Goal: Transaction & Acquisition: Purchase product/service

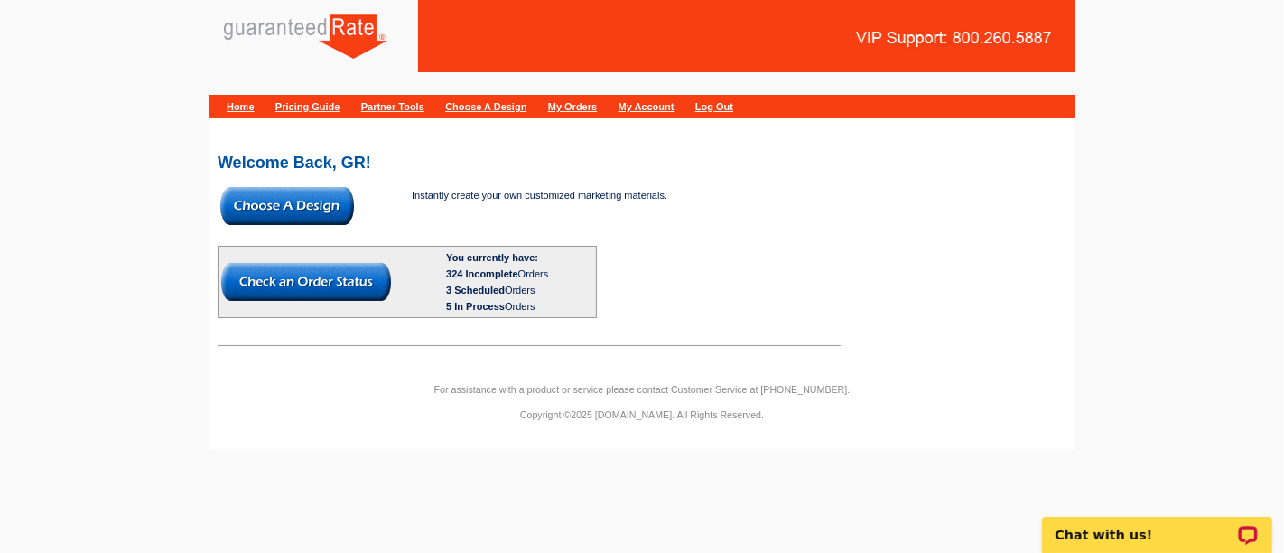
click at [322, 193] on img at bounding box center [287, 206] width 134 height 38
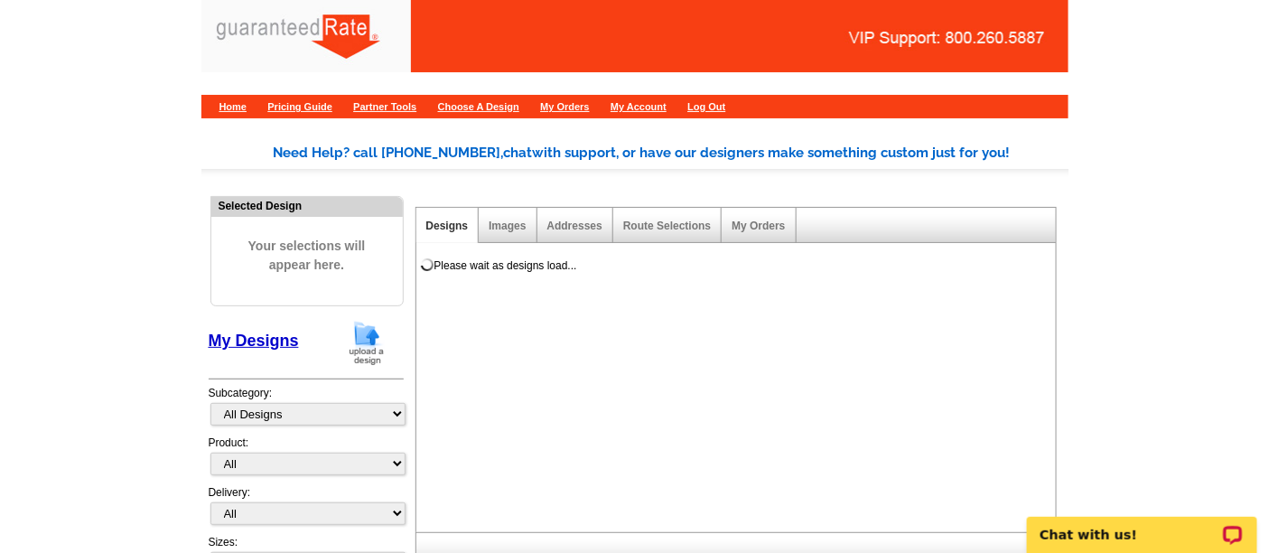
click at [361, 337] on img at bounding box center [366, 343] width 47 height 46
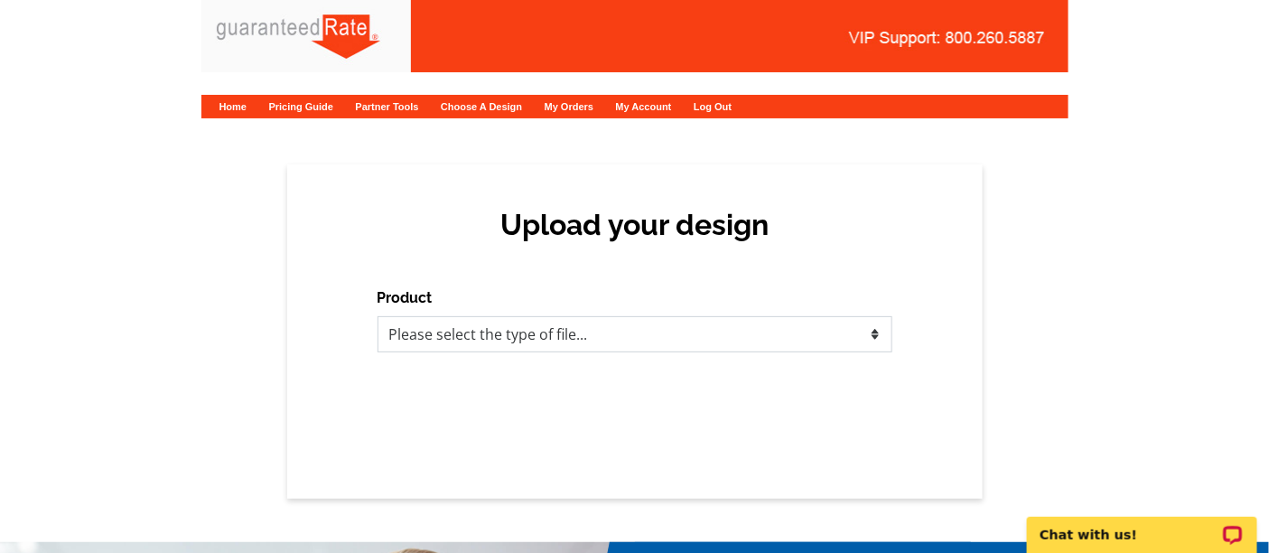
click at [422, 340] on select "Please select the type of file... Postcards Calendars Business Cards Letters an…" at bounding box center [634, 334] width 515 height 36
select select "3"
click at [377, 316] on select "Please select the type of file... Postcards Calendars Business Cards Letters an…" at bounding box center [634, 334] width 515 height 36
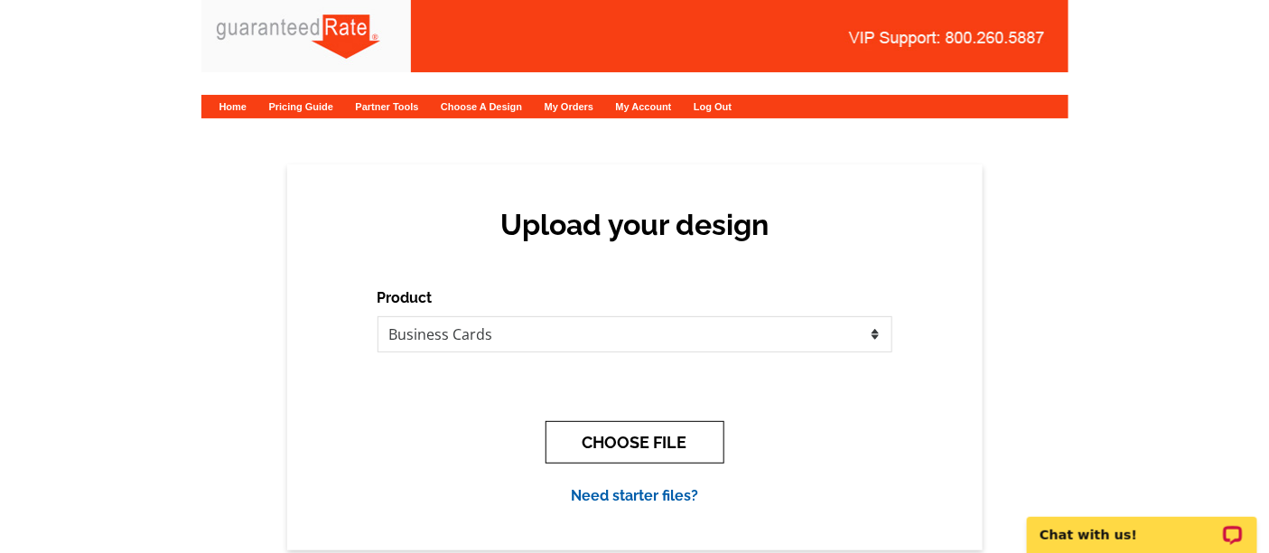
click at [579, 423] on button "CHOOSE FILE" at bounding box center [634, 442] width 179 height 42
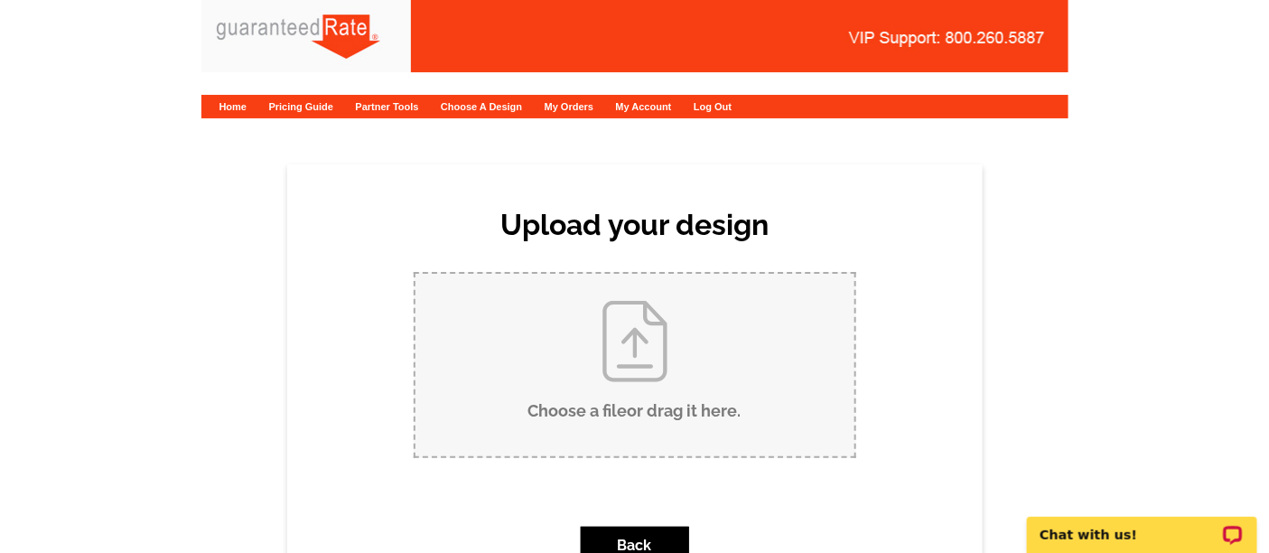
click at [564, 305] on input "Choose a file or drag it here ." at bounding box center [634, 365] width 439 height 182
type input "C:\fakepath\Jenn Leslie Business Card Proof (1).pdf"
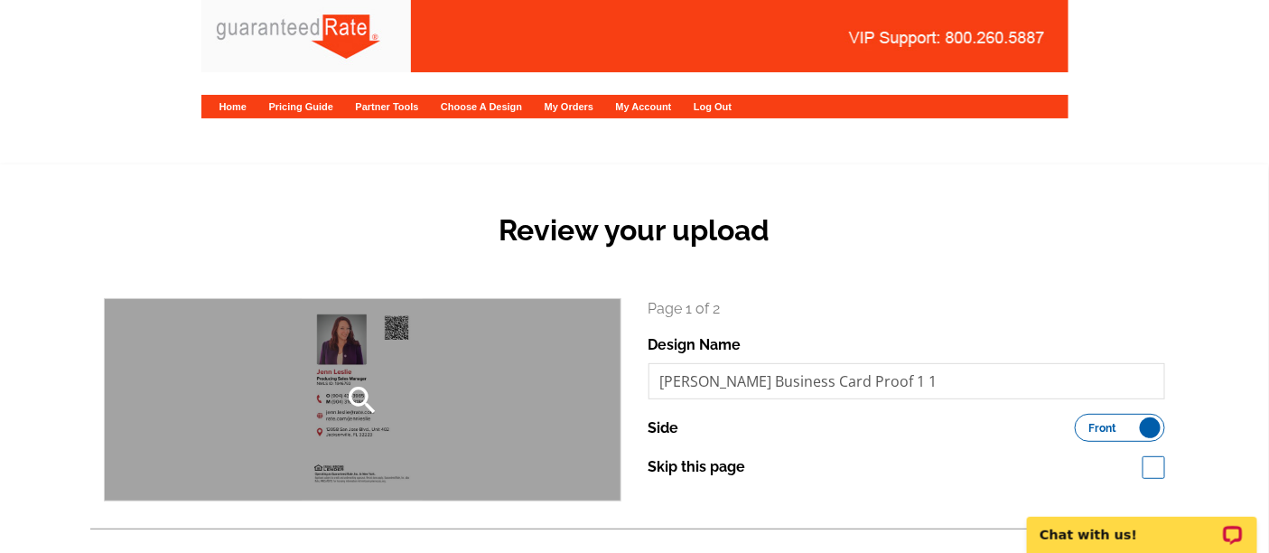
click at [299, 393] on div "search" at bounding box center [363, 399] width 516 height 201
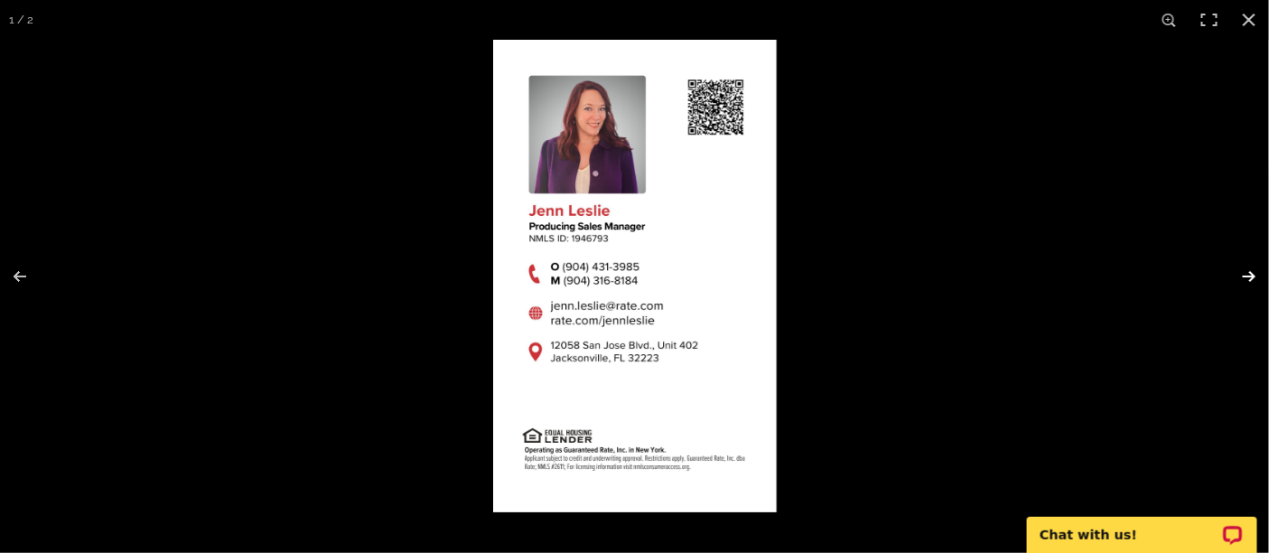
click at [1258, 273] on button at bounding box center [1237, 276] width 63 height 90
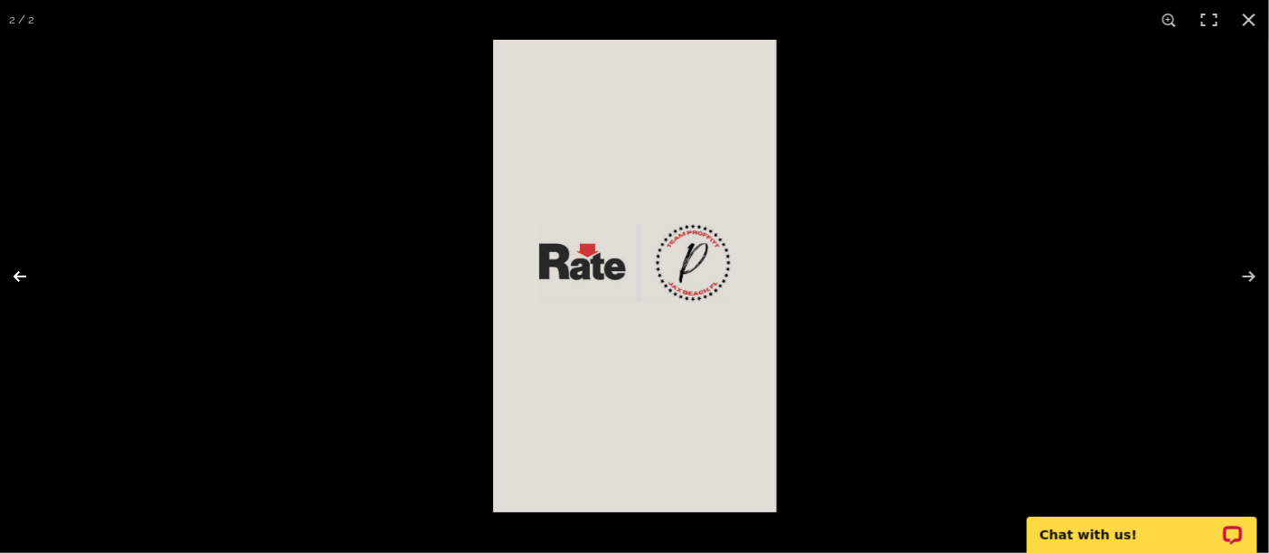
click at [10, 264] on button at bounding box center [31, 276] width 63 height 90
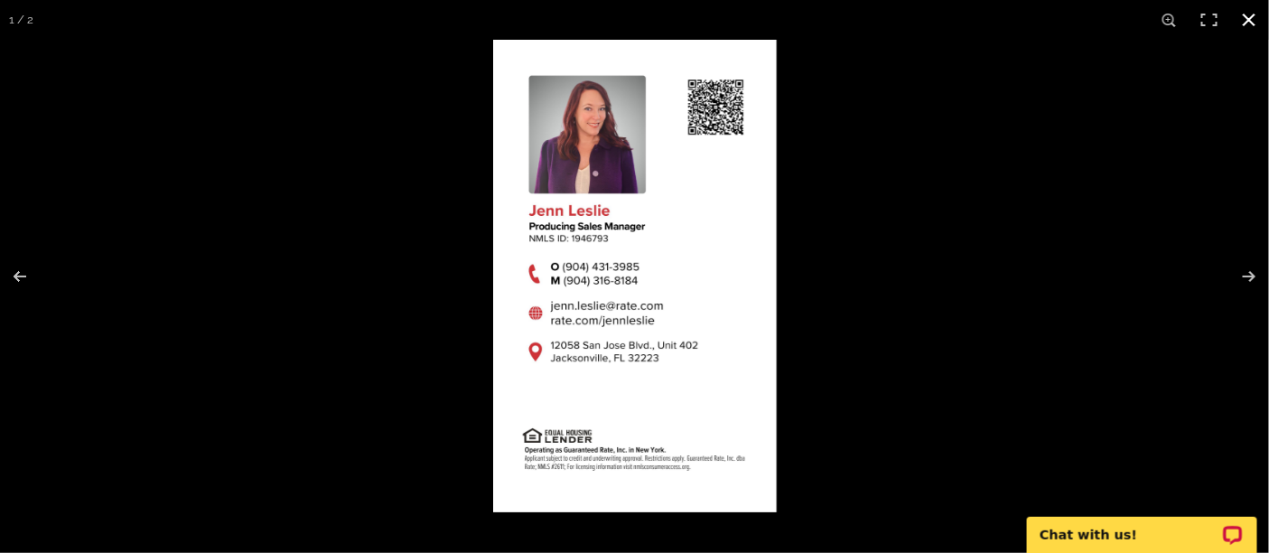
click at [1245, 13] on button at bounding box center [1249, 20] width 40 height 40
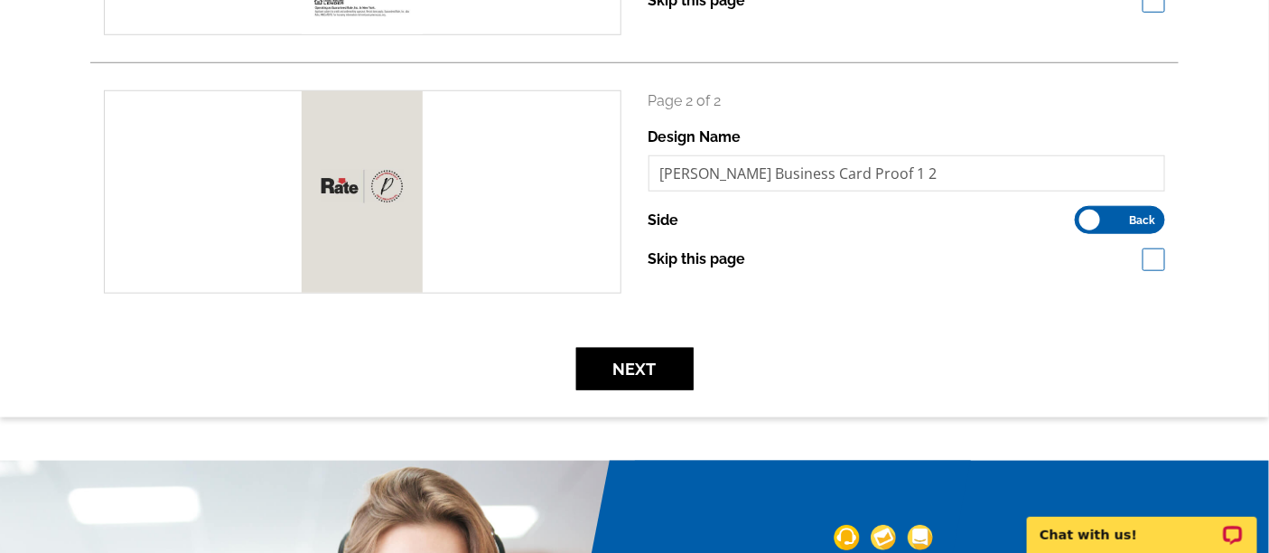
scroll to position [501, 0]
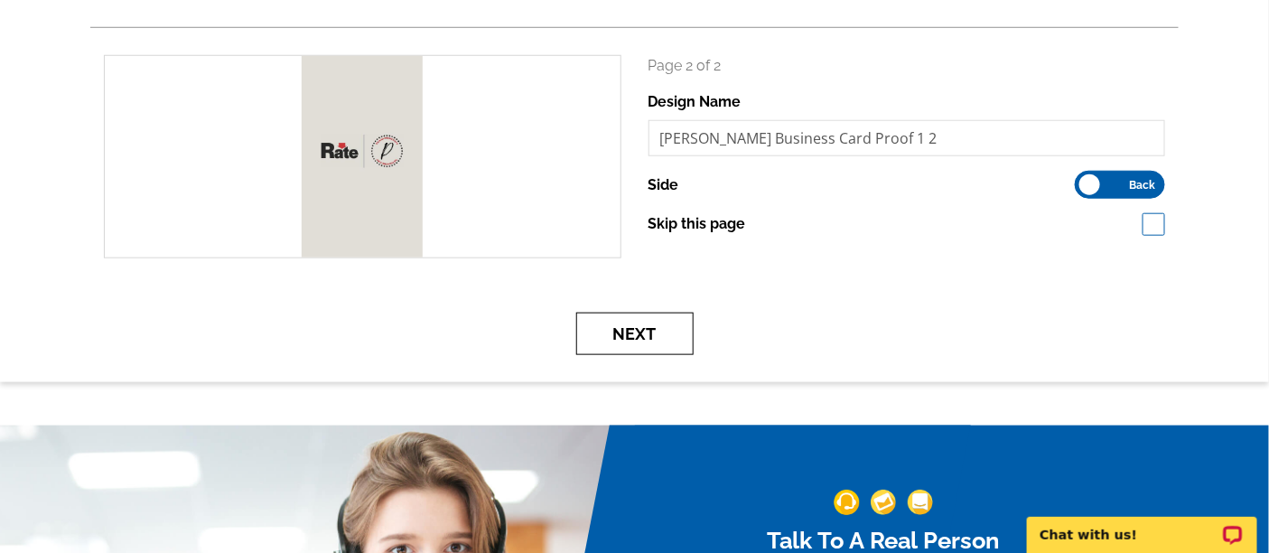
click at [646, 336] on button "Next" at bounding box center [634, 333] width 117 height 42
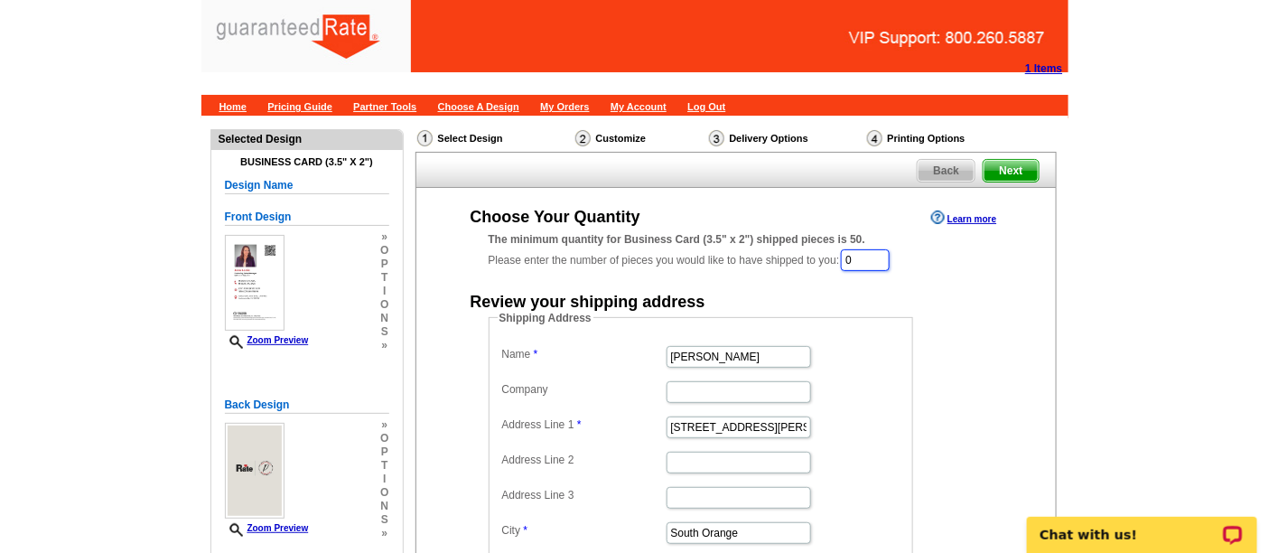
click at [869, 264] on input "0" at bounding box center [865, 260] width 49 height 22
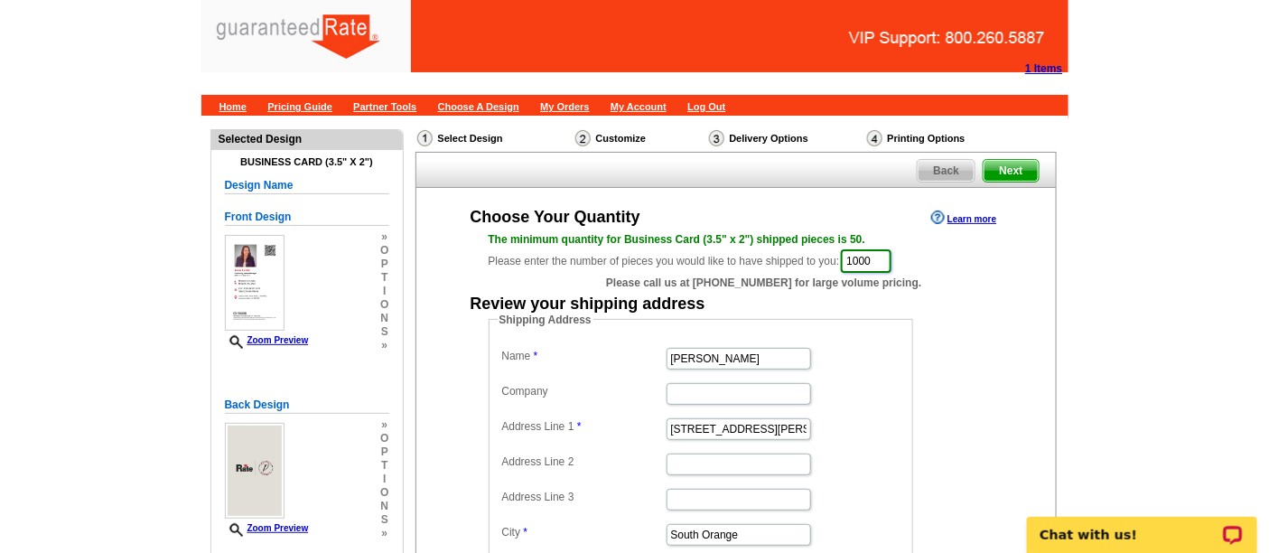
type input "1000"
drag, startPoint x: 755, startPoint y: 357, endPoint x: 624, endPoint y: 339, distance: 132.2
click at [624, 339] on fieldset "Shipping Address Name Vanessa Pollock Company Address Line 1 350 Tillou Rd Addr…" at bounding box center [701, 476] width 424 height 329
type input "Jenn Leslie"
drag, startPoint x: 750, startPoint y: 424, endPoint x: 609, endPoint y: 413, distance: 142.2
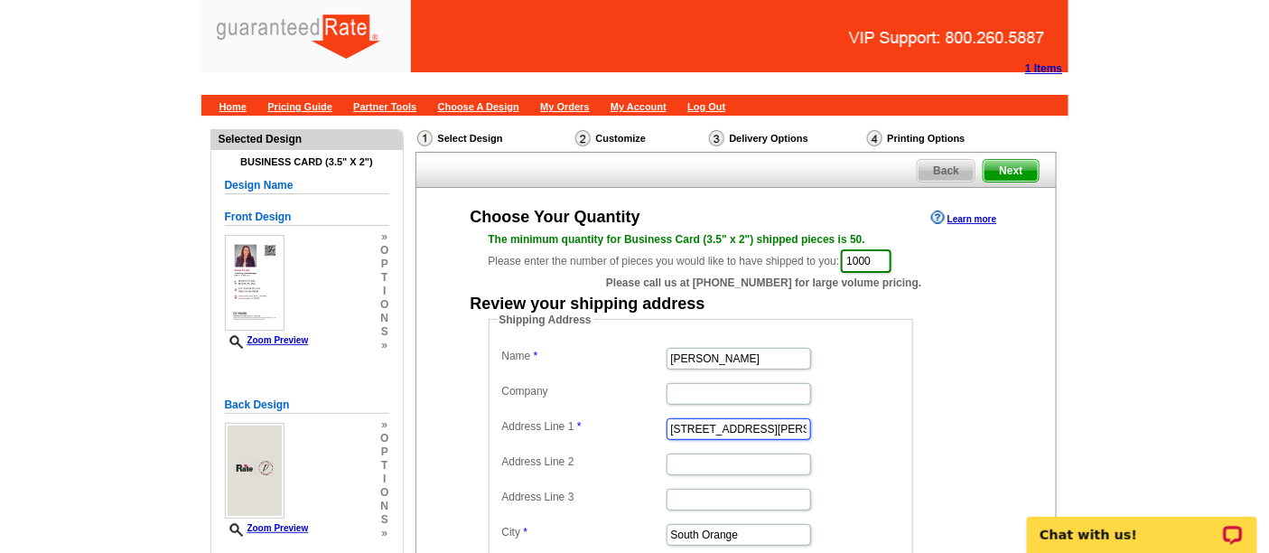
click at [609, 414] on dd "350 Tillou Rd" at bounding box center [701, 428] width 406 height 28
paste input "407 Lora Street"
type input "407 Lora Street"
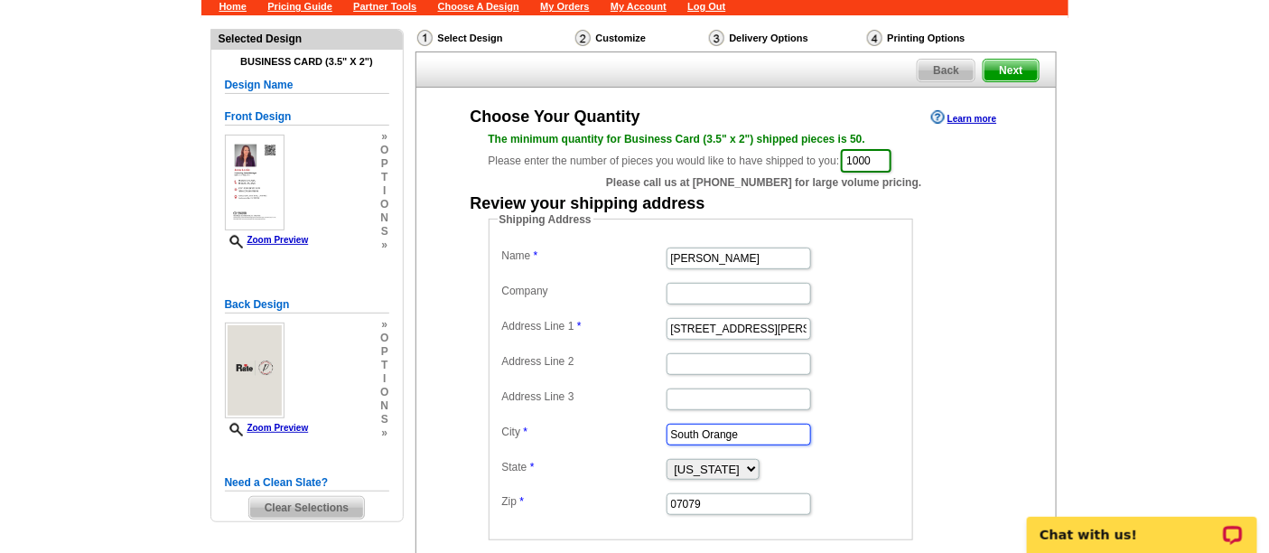
drag, startPoint x: 754, startPoint y: 425, endPoint x: 629, endPoint y: 408, distance: 125.8
click at [629, 408] on dl "Name Jenn Leslie Company Address Line 1 407 Lora Street Address Line 2 Address …" at bounding box center [701, 380] width 406 height 274
paste input "Neptune Beach"
type input "Neptune Beach"
click at [690, 461] on select "Alabama Alaska Arizona Arkansas California Colorado Connecticut District of Col…" at bounding box center [712, 469] width 93 height 21
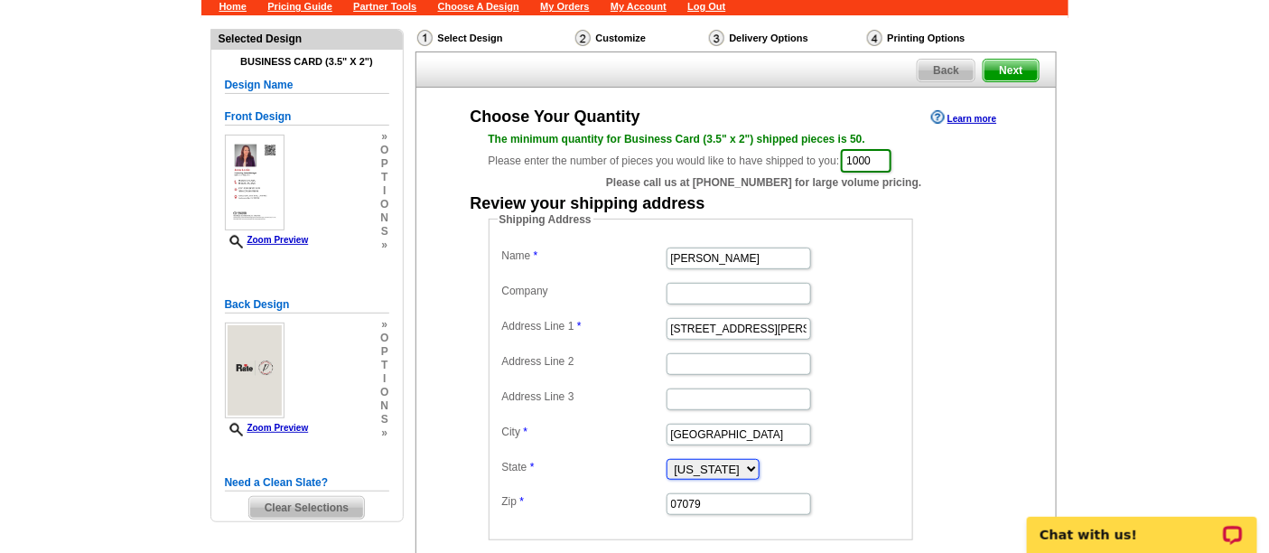
select select "FL"
click at [666, 459] on select "Alabama Alaska Arizona Arkansas California Colorado Connecticut District of Col…" at bounding box center [712, 469] width 93 height 21
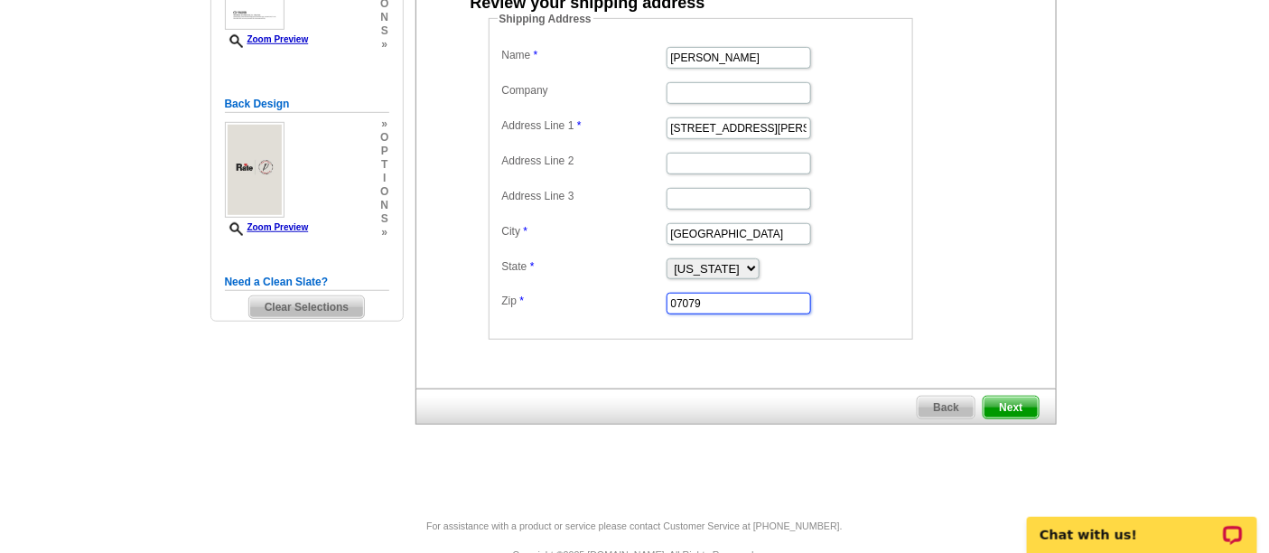
drag, startPoint x: 724, startPoint y: 300, endPoint x: 641, endPoint y: 286, distance: 84.2
click at [641, 288] on dd "07079" at bounding box center [701, 302] width 406 height 28
paste input "32266"
type input "32266"
click at [922, 307] on dd "Shipping Address Name Jenn Leslie Company Address Line 1 407 Lora Street Addres…" at bounding box center [729, 175] width 480 height 329
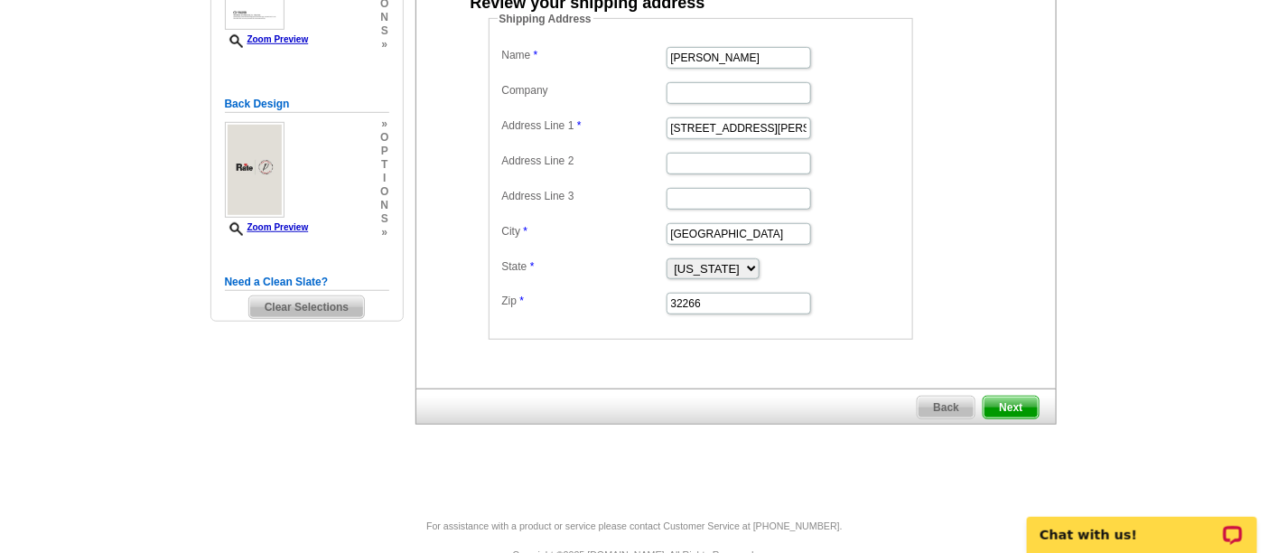
click at [1000, 401] on span "Next" at bounding box center [1010, 407] width 54 height 22
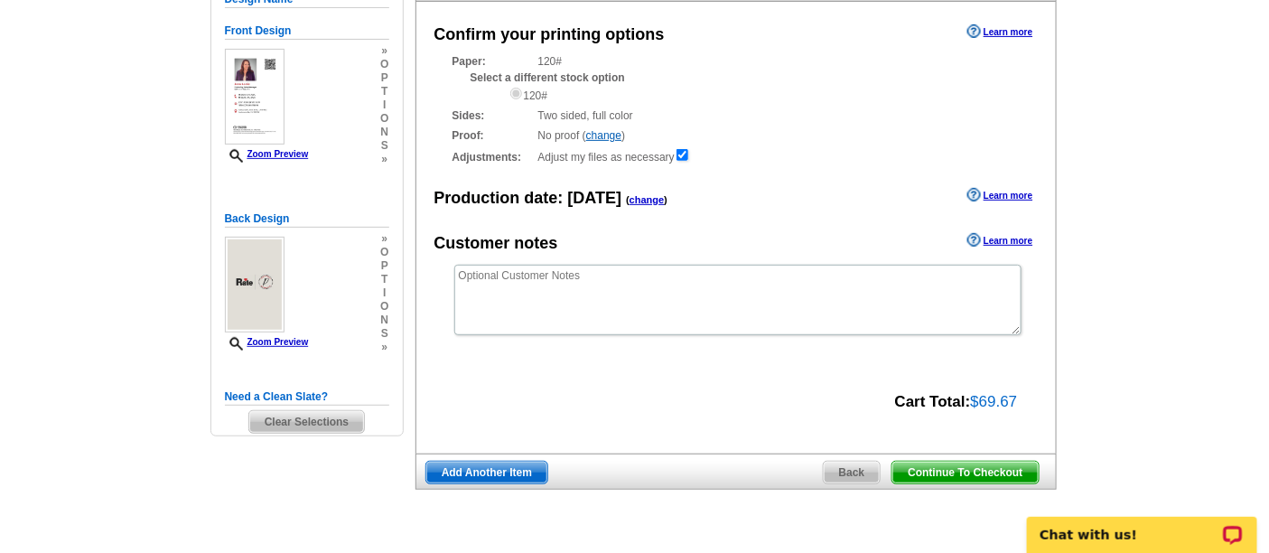
scroll to position [200, 0]
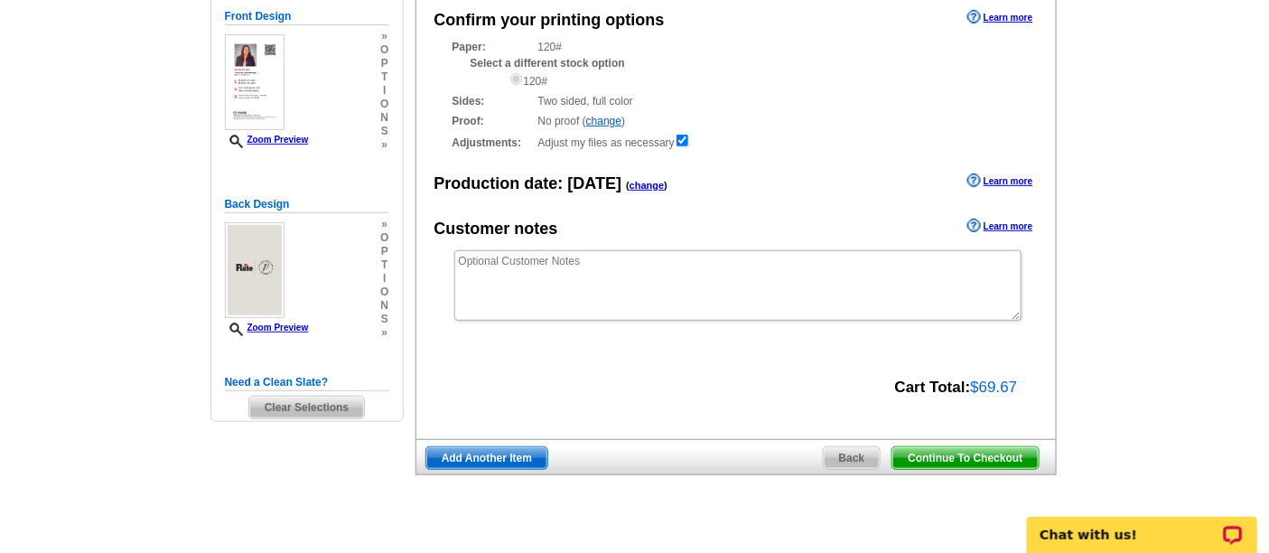
click at [949, 452] on span "Continue To Checkout" at bounding box center [964, 458] width 145 height 22
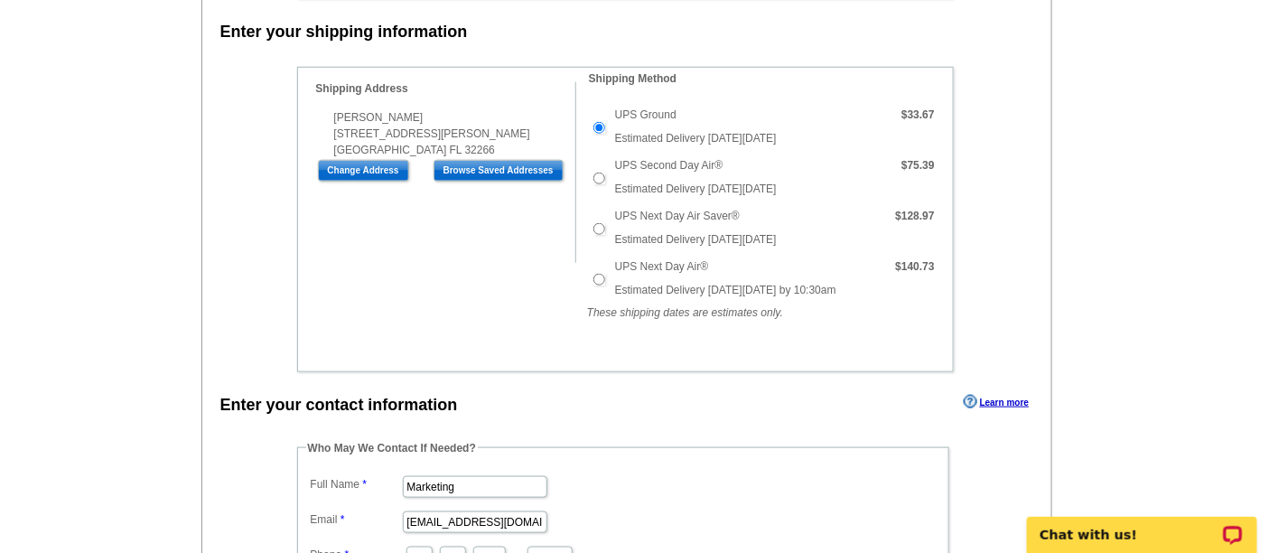
scroll to position [601, 0]
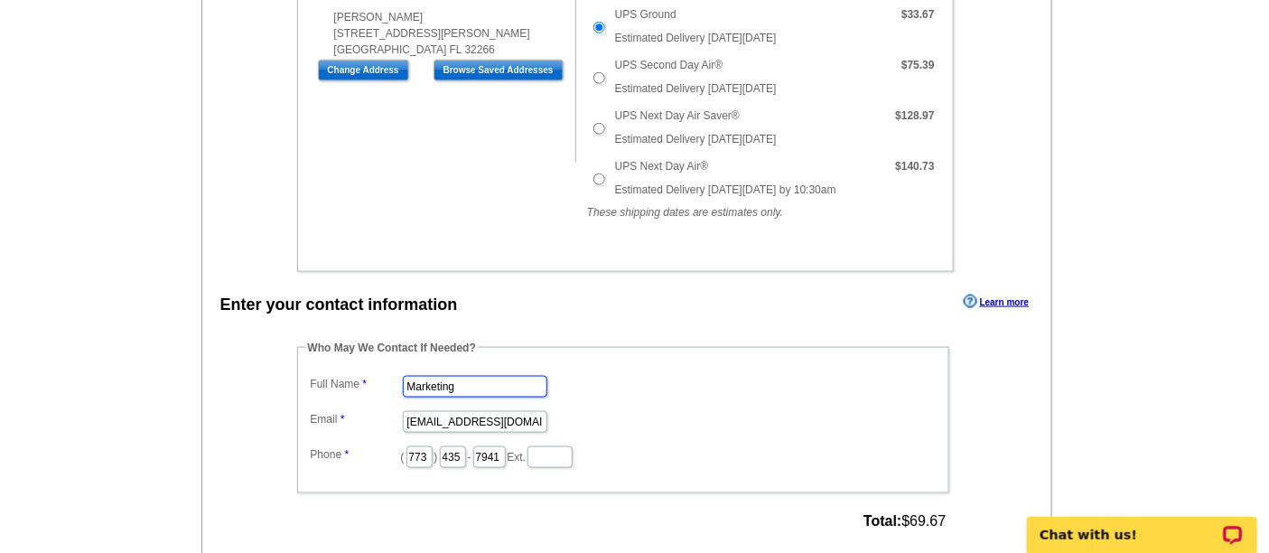
click at [443, 384] on input "Marketing" at bounding box center [475, 387] width 144 height 22
type input "[PERSON_NAME]"
click at [453, 413] on input "[EMAIL_ADDRESS][DOMAIN_NAME]" at bounding box center [475, 422] width 144 height 22
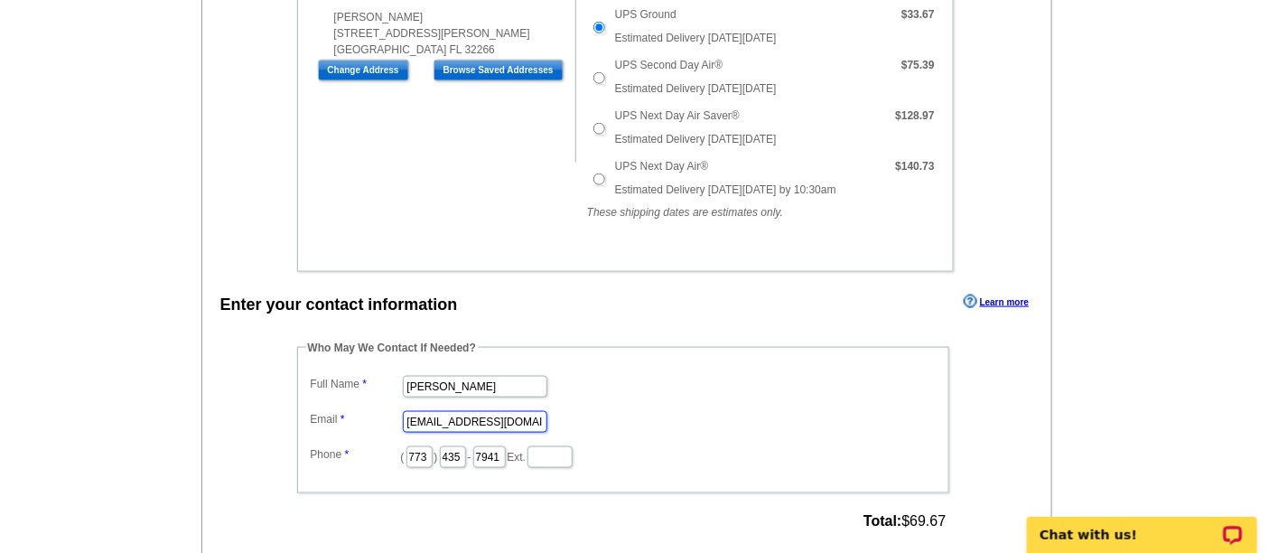
click at [453, 413] on input "[EMAIL_ADDRESS][DOMAIN_NAME]" at bounding box center [475, 422] width 144 height 22
type input "[EMAIL_ADDRESS][PERSON_NAME][DOMAIN_NAME]"
click at [419, 447] on input "773" at bounding box center [419, 457] width 26 height 22
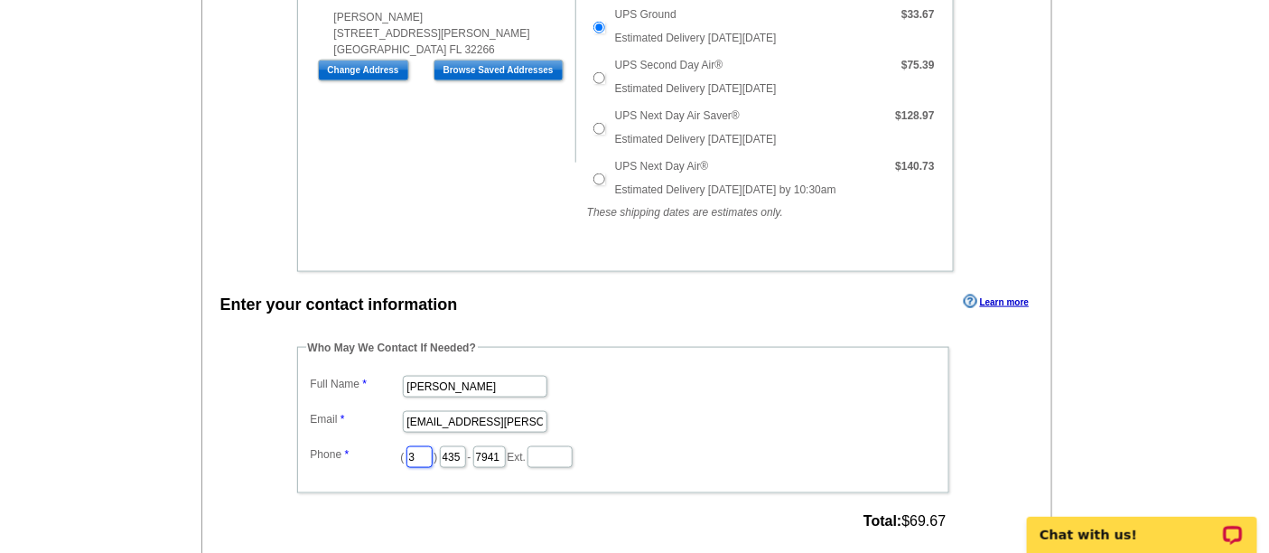
type input "312"
click at [466, 449] on input "435" at bounding box center [453, 457] width 26 height 22
type input "252"
click at [506, 449] on input "7941" at bounding box center [489, 457] width 33 height 22
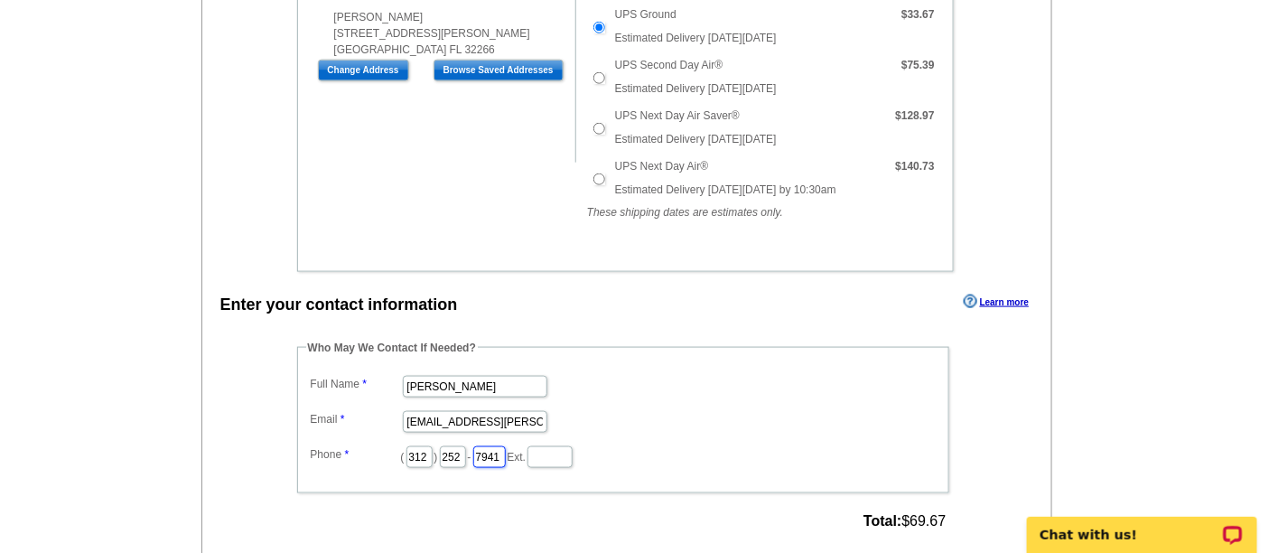
click at [506, 449] on input "7941" at bounding box center [489, 457] width 33 height 22
type input "2423"
click at [638, 371] on dd "[PERSON_NAME]" at bounding box center [623, 385] width 634 height 28
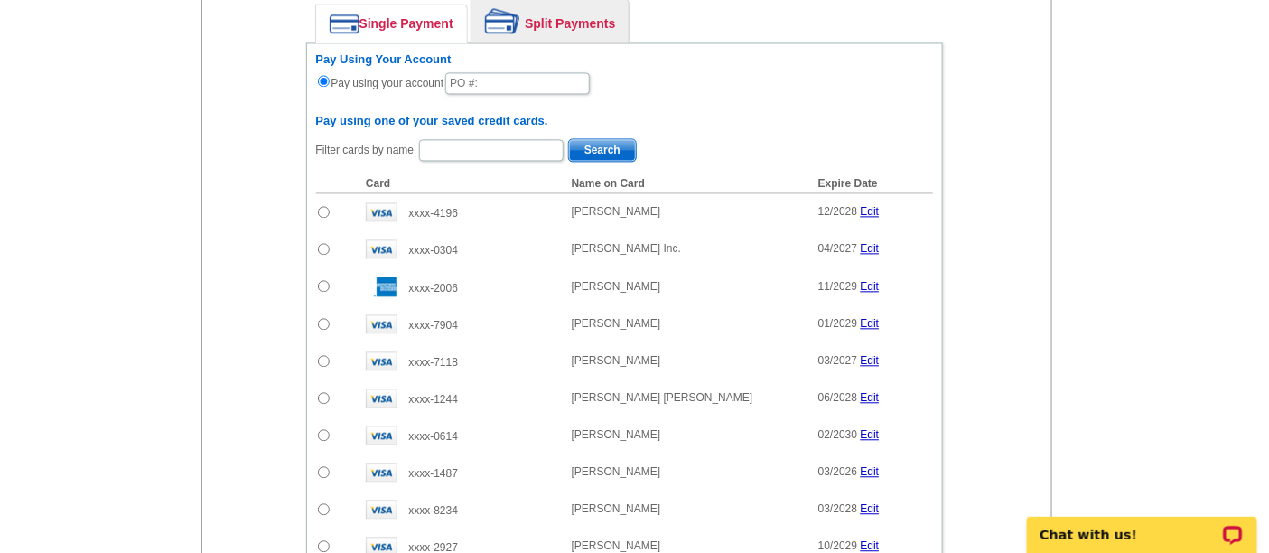
scroll to position [1204, 0]
click at [522, 77] on input "text" at bounding box center [517, 82] width 144 height 22
click at [573, 71] on input "91025_0927_AA" at bounding box center [517, 82] width 144 height 22
type input "91025_0927_AA"
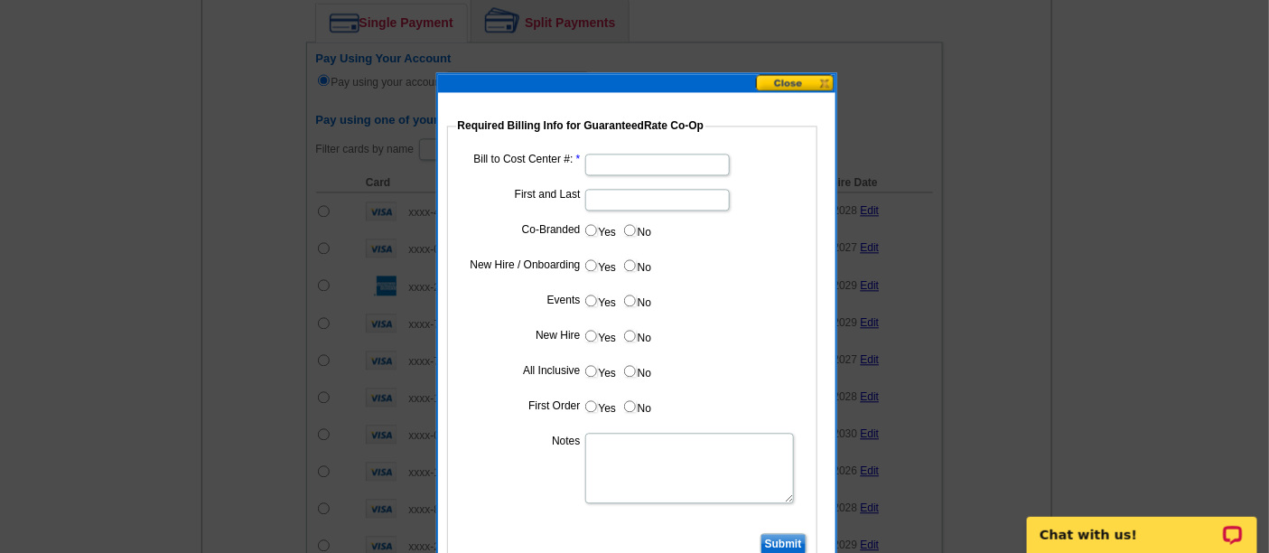
click at [620, 162] on input "Bill to Cost Center #:" at bounding box center [657, 165] width 144 height 22
type input "5272"
click at [592, 198] on input "First and Last" at bounding box center [657, 200] width 144 height 22
type input "[PERSON_NAME]"
click at [628, 224] on input "No" at bounding box center [630, 230] width 12 height 12
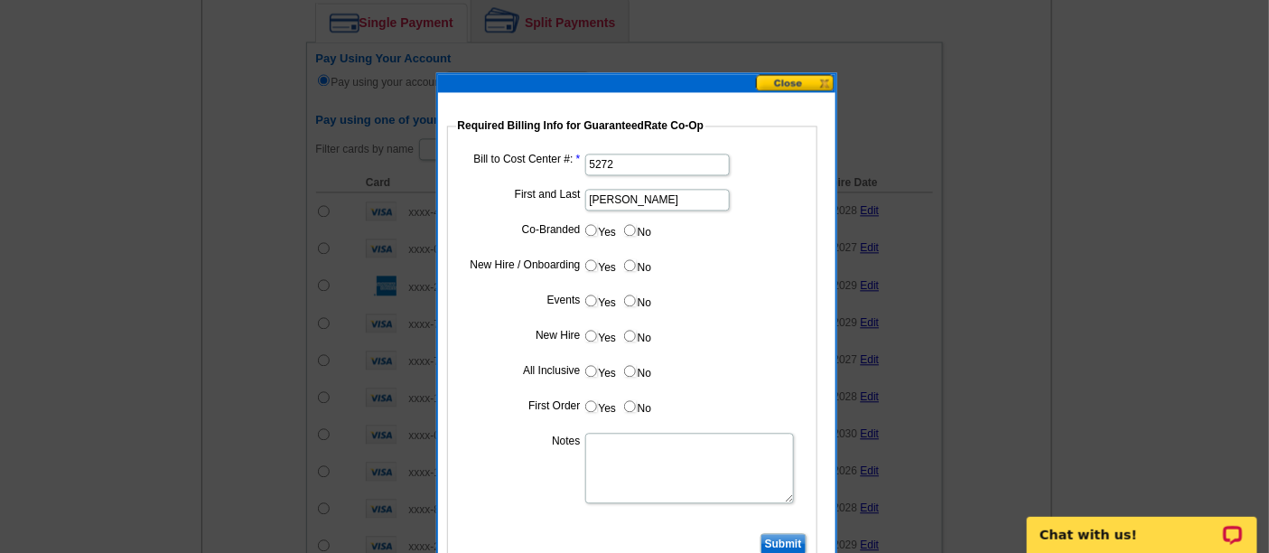
radio input "true"
click at [586, 261] on input "Yes" at bounding box center [591, 265] width 12 height 12
radio input "true"
click at [626, 295] on input "No" at bounding box center [630, 300] width 12 height 12
radio input "true"
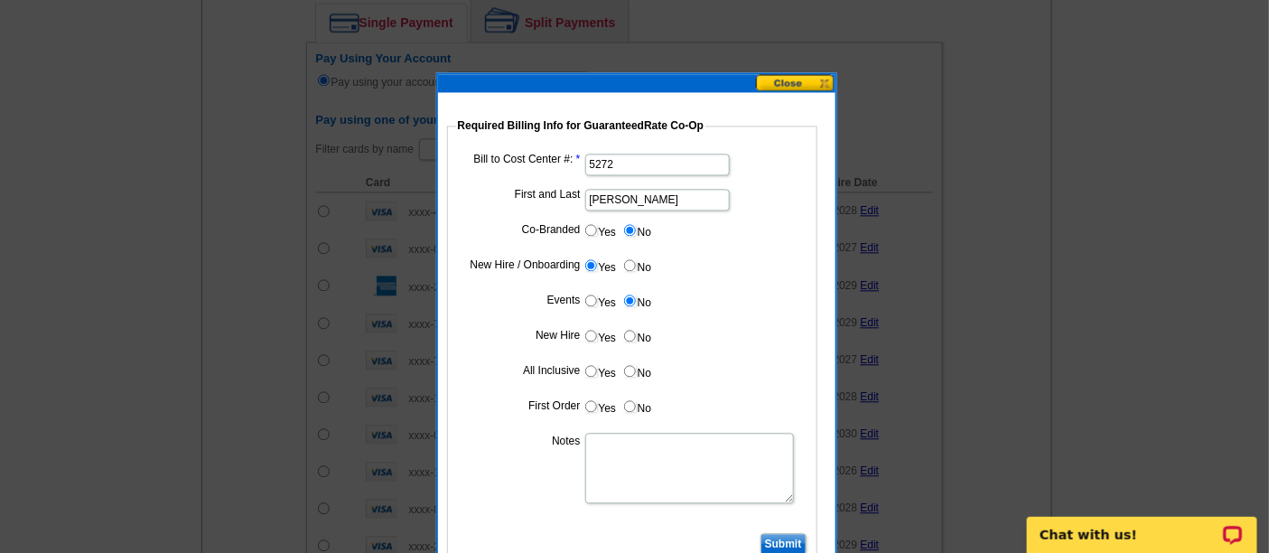
click at [587, 330] on input "Yes" at bounding box center [591, 336] width 12 height 12
radio input "true"
click at [626, 370] on input "No" at bounding box center [630, 371] width 12 height 12
radio input "true"
click at [589, 405] on input "Yes" at bounding box center [591, 406] width 12 height 12
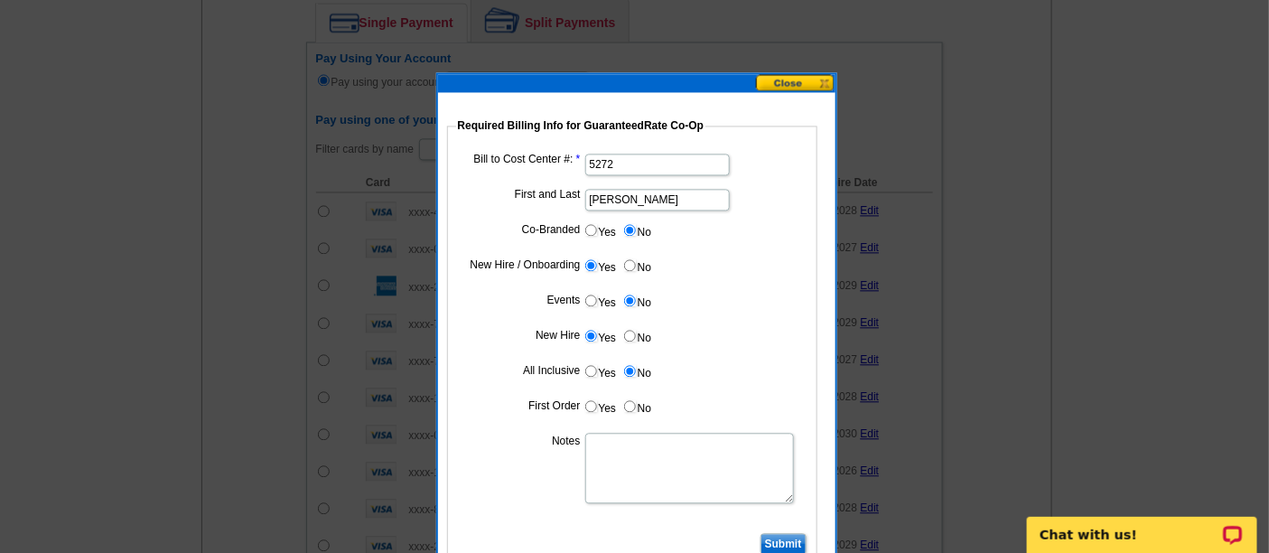
radio input "true"
click at [597, 442] on textarea "Notes" at bounding box center [689, 468] width 209 height 70
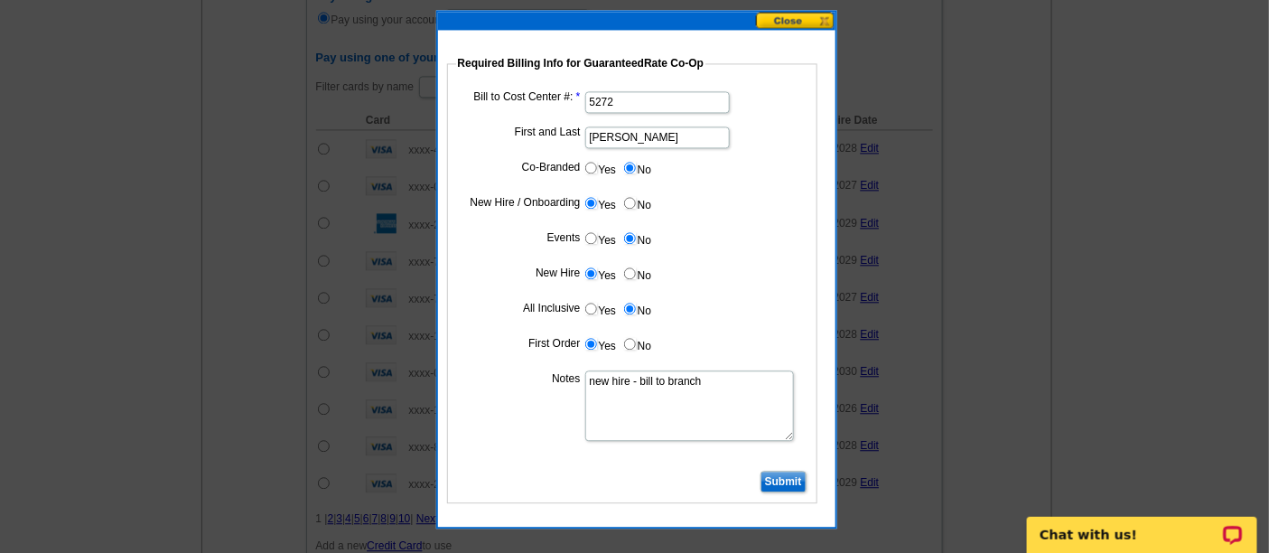
type textarea "new hire - bill to branch"
click at [771, 477] on input "Submit" at bounding box center [783, 482] width 46 height 22
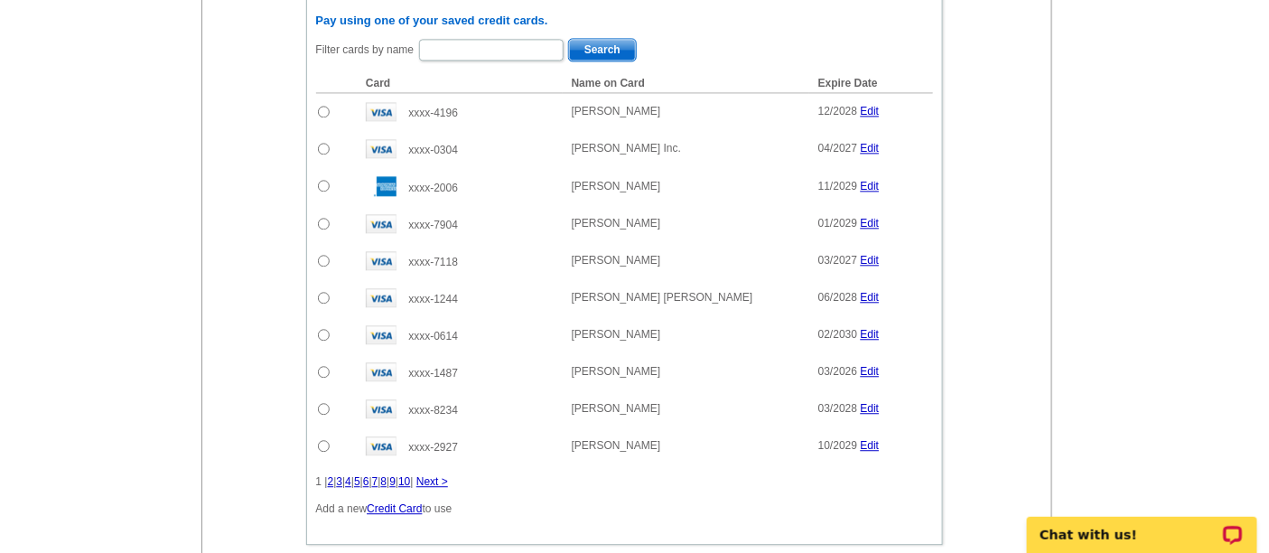
scroll to position [1570, 0]
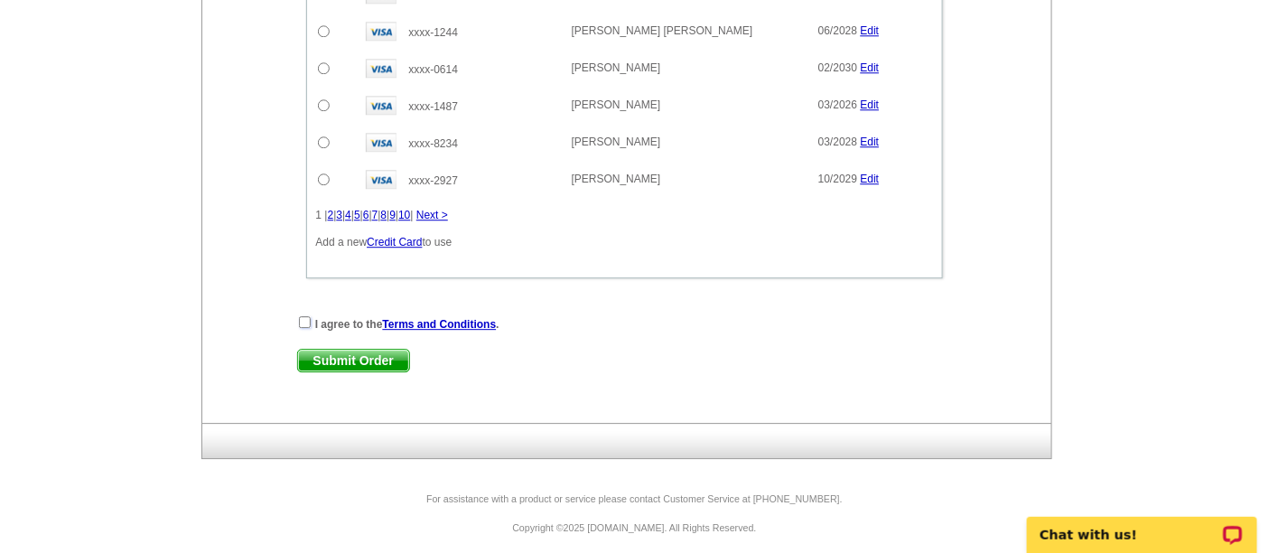
click at [300, 316] on input "checkbox" at bounding box center [305, 322] width 12 height 12
checkbox input "true"
click at [355, 349] on span "Submit Order" at bounding box center [353, 360] width 111 height 22
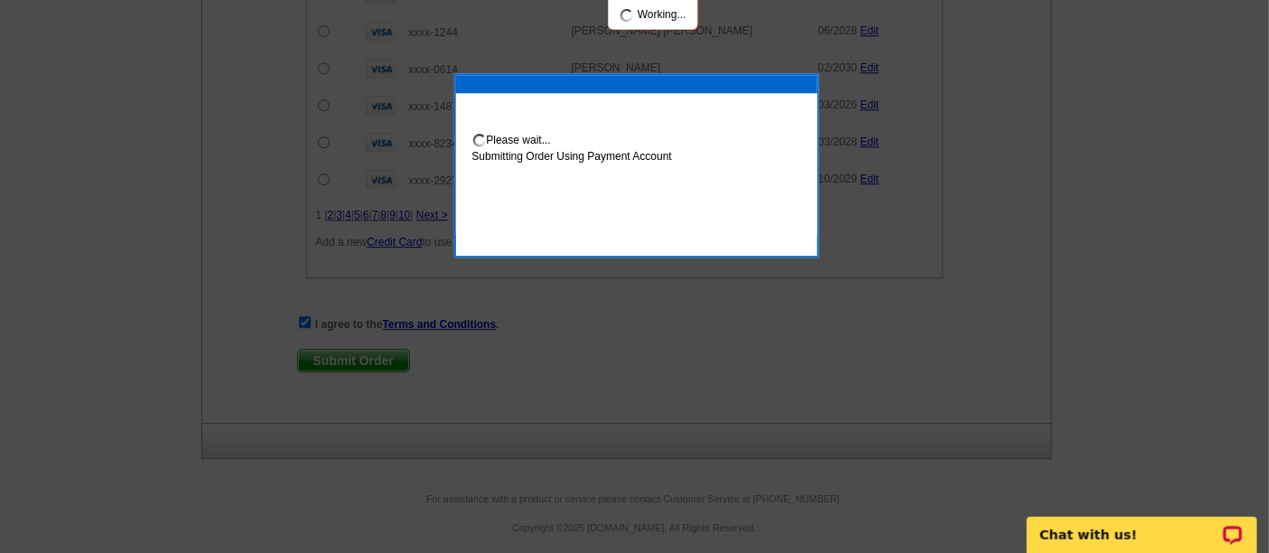
scroll to position [1661, 0]
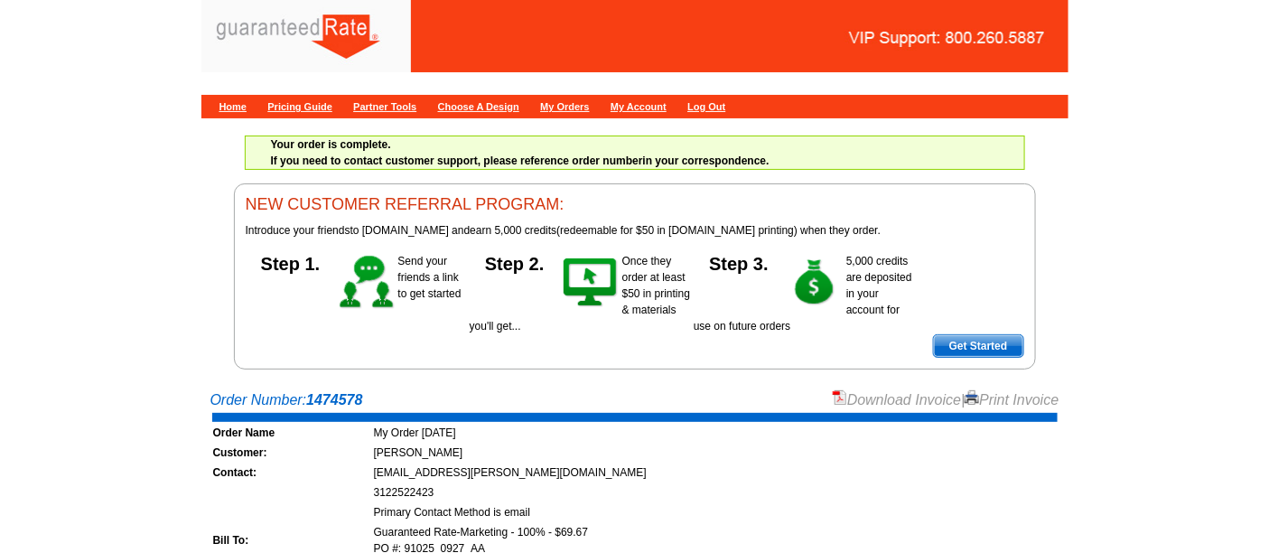
click at [856, 395] on link "Download Invoice" at bounding box center [897, 399] width 128 height 15
